Goal: Transaction & Acquisition: Purchase product/service

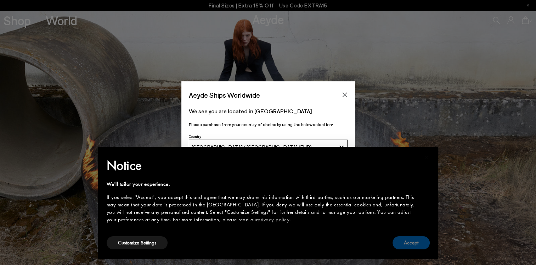
click at [405, 243] on button "Accept" at bounding box center [411, 242] width 37 height 13
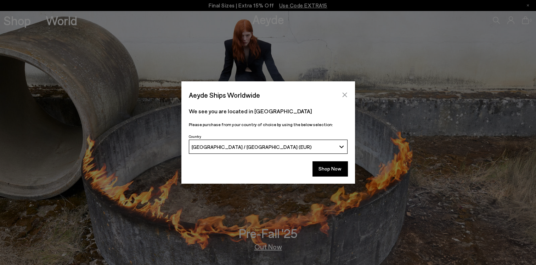
click at [343, 93] on icon "Close" at bounding box center [345, 95] width 5 height 5
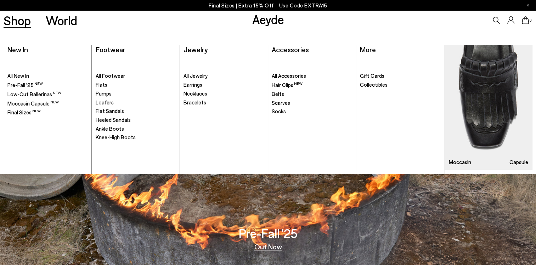
click at [18, 23] on link "Shop" at bounding box center [17, 20] width 27 height 12
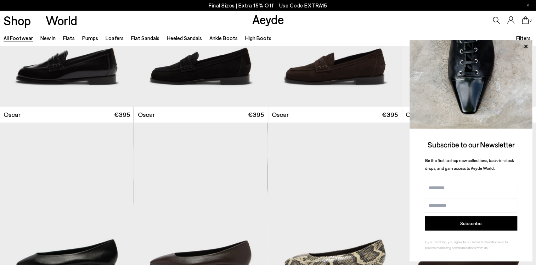
scroll to position [1135, 0]
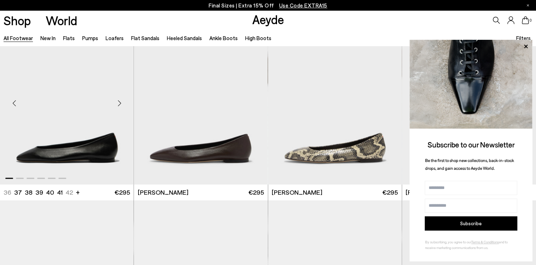
click at [111, 146] on img "1 / 6" at bounding box center [67, 100] width 134 height 168
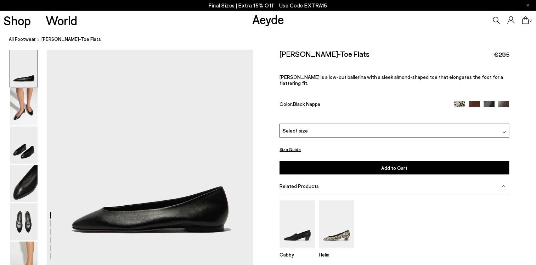
click at [26, 113] on img at bounding box center [24, 106] width 28 height 37
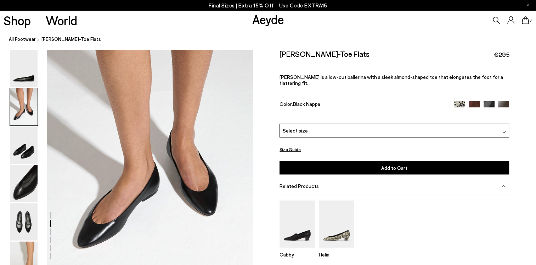
scroll to position [288, 0]
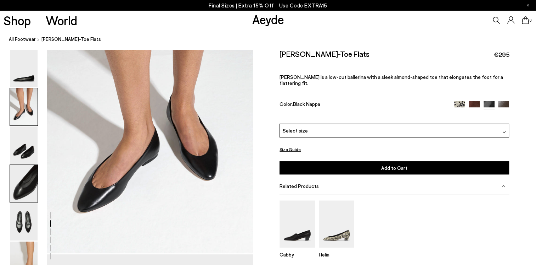
click at [22, 195] on img at bounding box center [24, 183] width 28 height 37
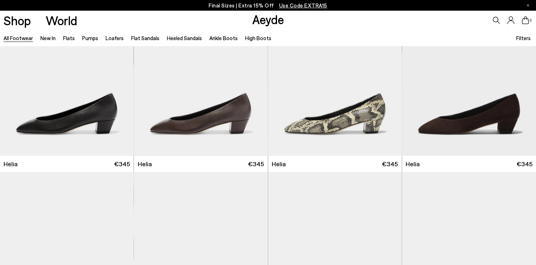
scroll to position [1489, 0]
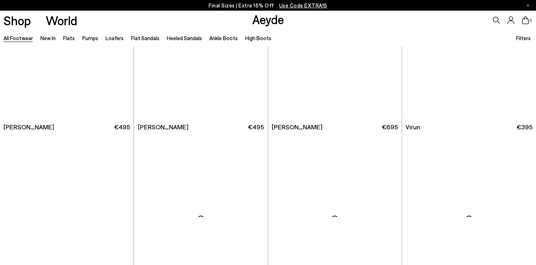
scroll to position [2376, 0]
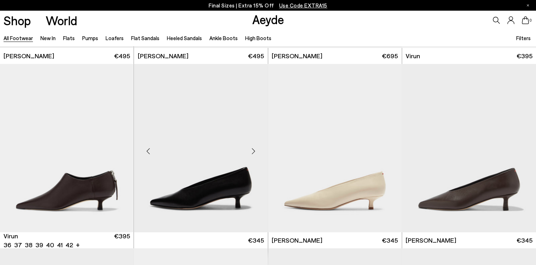
click at [167, 198] on img at bounding box center [201, 148] width 134 height 168
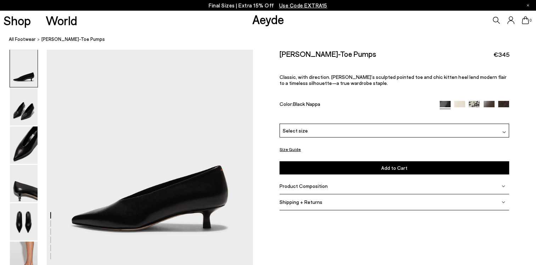
scroll to position [106, 0]
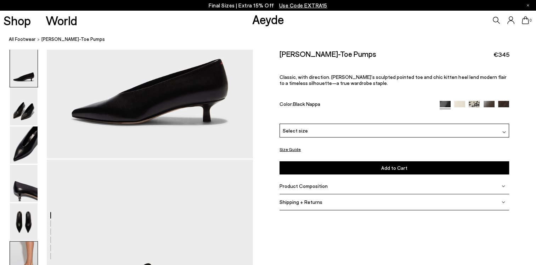
click at [27, 249] on img at bounding box center [24, 259] width 28 height 37
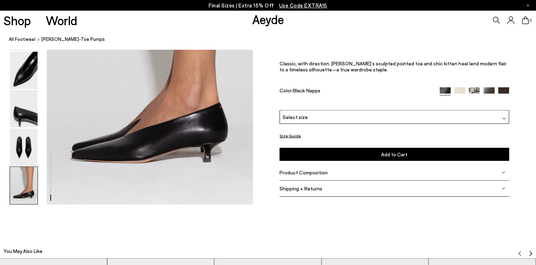
scroll to position [1405, 0]
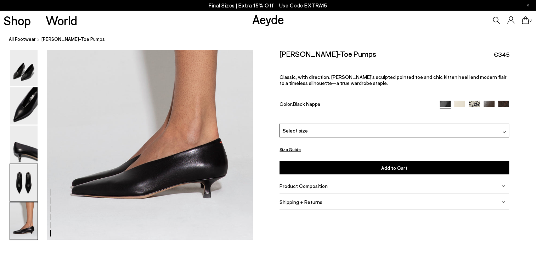
click at [21, 177] on img at bounding box center [24, 182] width 28 height 37
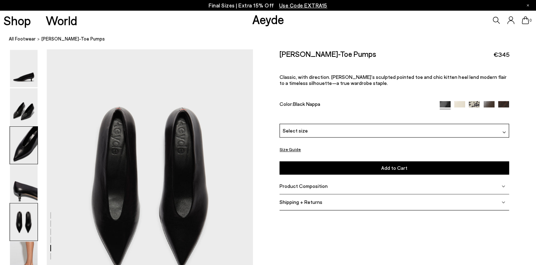
click at [25, 155] on img at bounding box center [24, 144] width 28 height 37
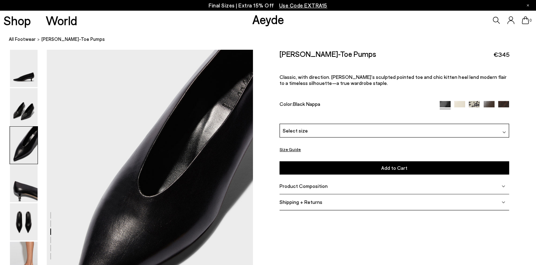
scroll to position [529, 0]
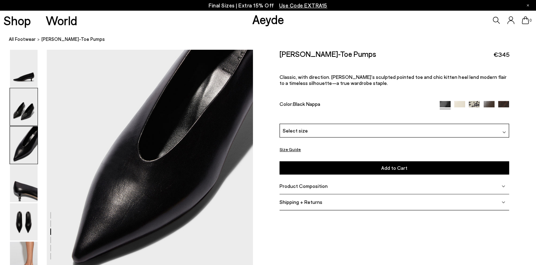
click at [28, 108] on img at bounding box center [24, 106] width 28 height 37
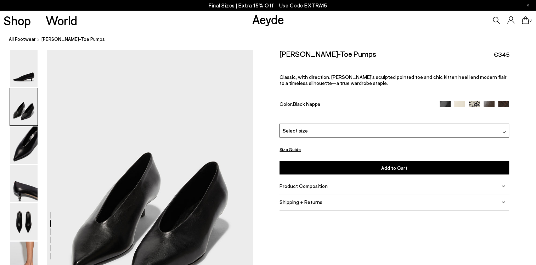
scroll to position [252, 0]
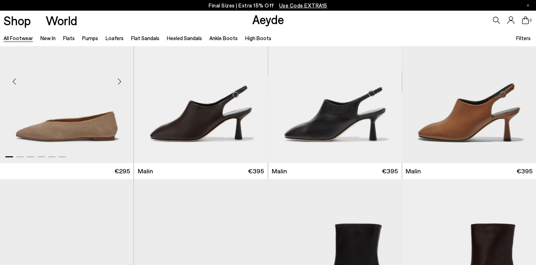
scroll to position [2438, 0]
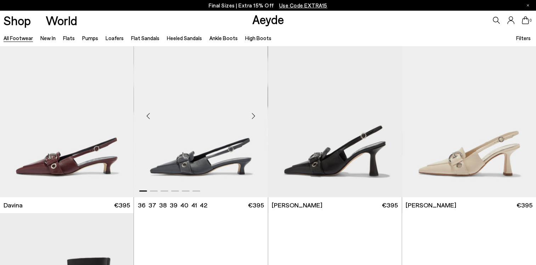
scroll to position [3218, 0]
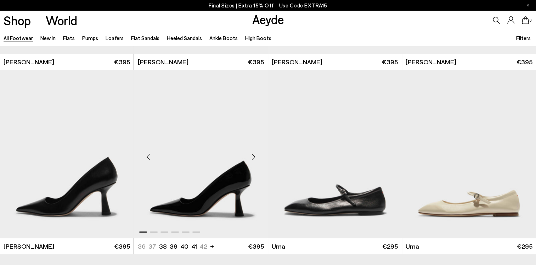
scroll to position [4247, 0]
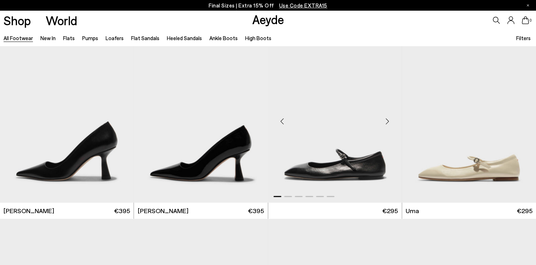
click at [309, 164] on img "1 / 6" at bounding box center [335, 118] width 134 height 168
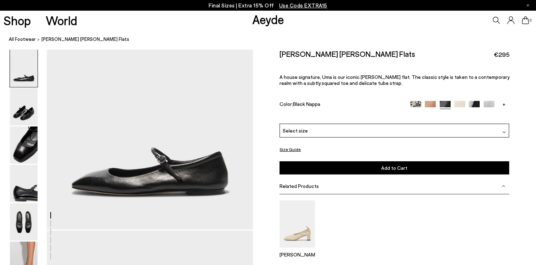
scroll to position [106, 0]
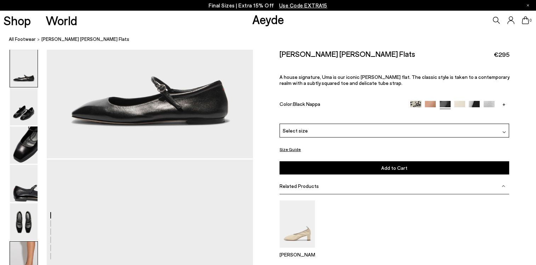
click at [26, 243] on img at bounding box center [24, 259] width 28 height 37
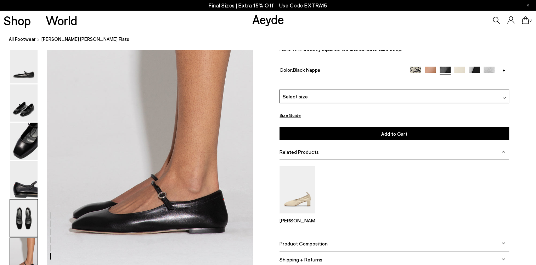
click at [33, 217] on img at bounding box center [24, 217] width 28 height 37
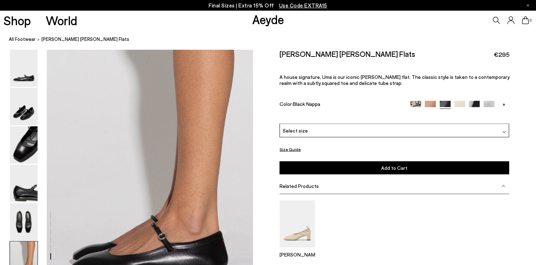
scroll to position [1400, 0]
